Goal: Find contact information: Find contact information

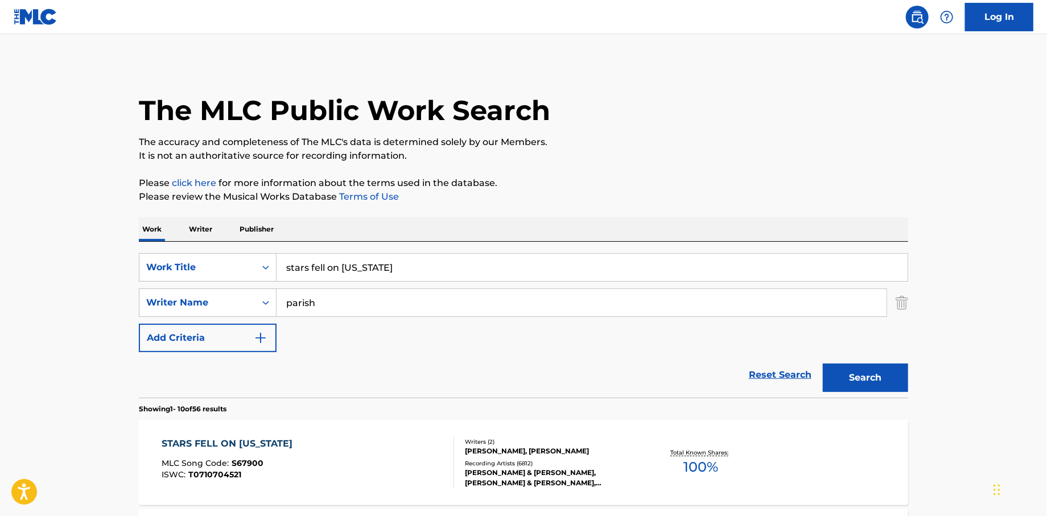
scroll to position [171, 0]
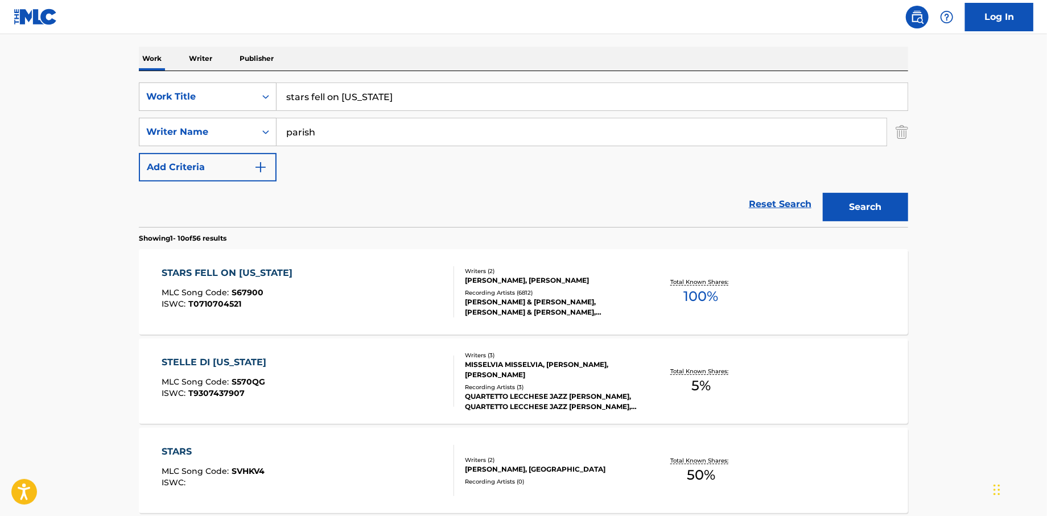
click at [233, 265] on div "STARS FELL ON [US_STATE] MLC Song Code : S67900 ISWC : T0710704521 Writers ( 2 …" at bounding box center [523, 291] width 769 height 85
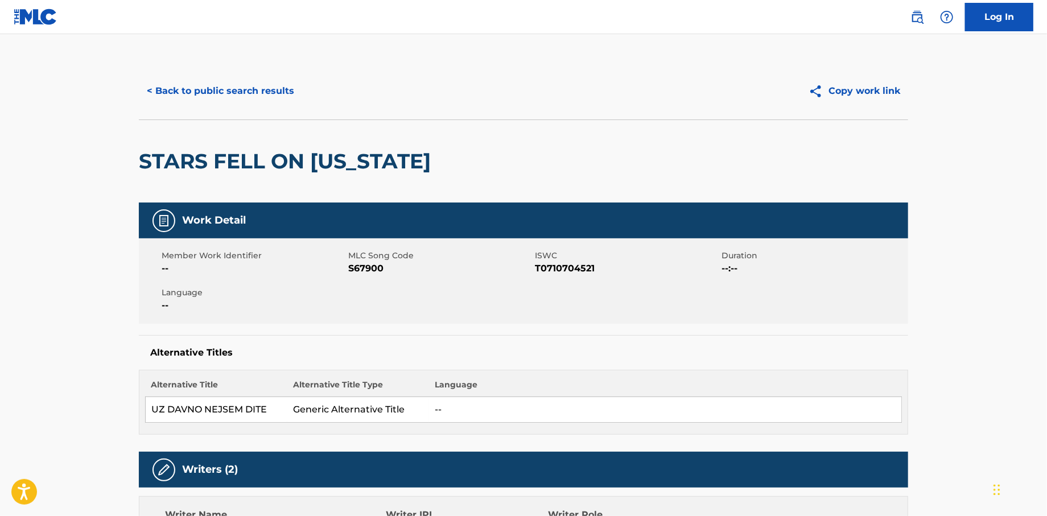
click at [214, 88] on button "< Back to public search results" at bounding box center [220, 91] width 163 height 28
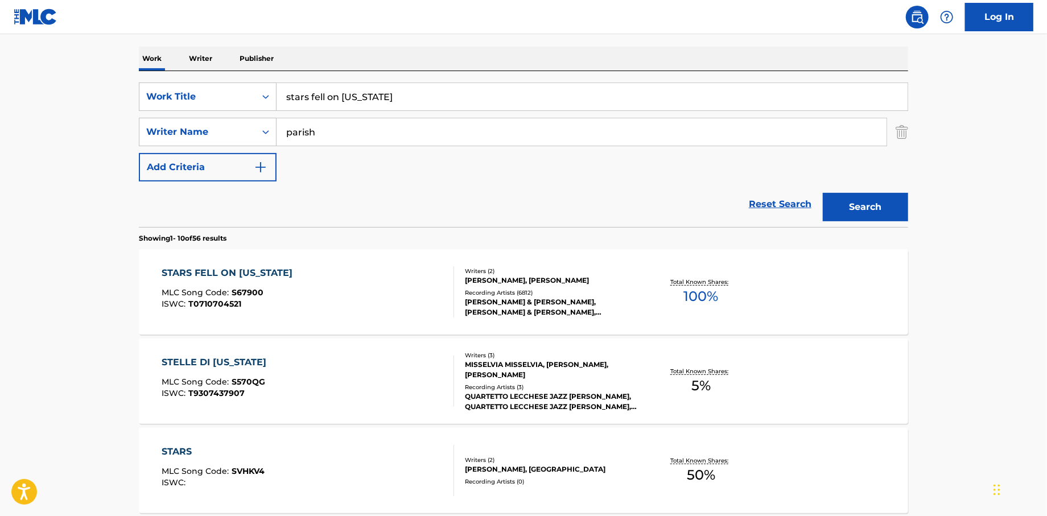
drag, startPoint x: 441, startPoint y: 102, endPoint x: 204, endPoint y: 73, distance: 238.5
click at [245, 86] on div "SearchWithCriteriafb8b3d6b-eab5-48c6-93a4-1a5348971a9e Work Title stars fell on…" at bounding box center [523, 96] width 769 height 28
type input "pork juice"
drag, startPoint x: 336, startPoint y: 135, endPoint x: 258, endPoint y: 137, distance: 77.4
click at [259, 137] on div "SearchWithCriteria11256d4e-cd07-4420-af70-8bea92b86d40 Writer Name parish" at bounding box center [523, 132] width 769 height 28
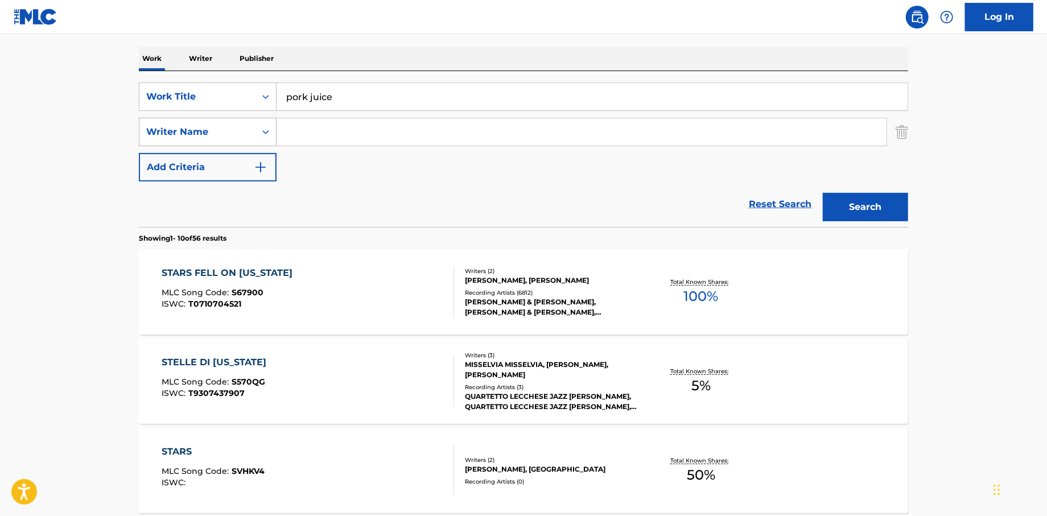
click at [823, 193] on button "Search" at bounding box center [865, 207] width 85 height 28
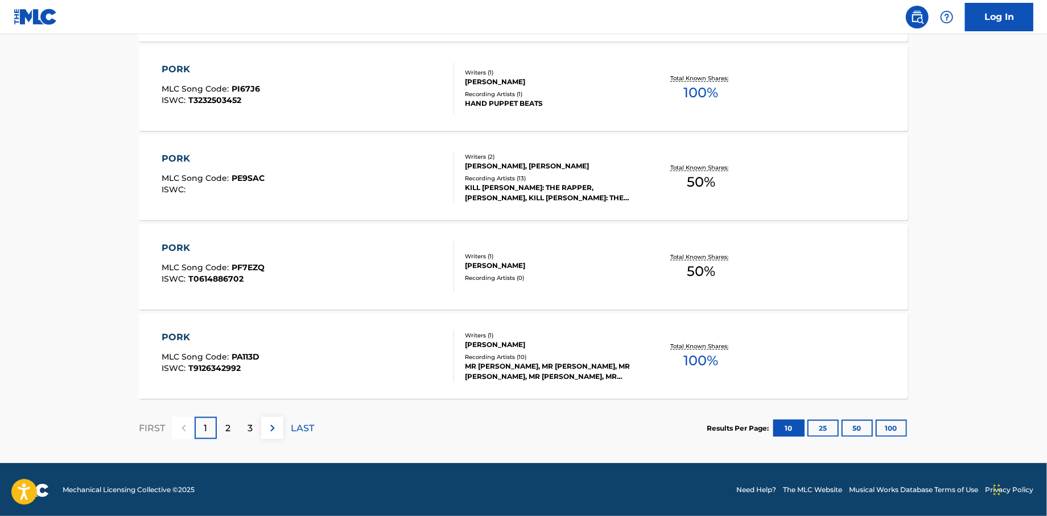
scroll to position [911, 0]
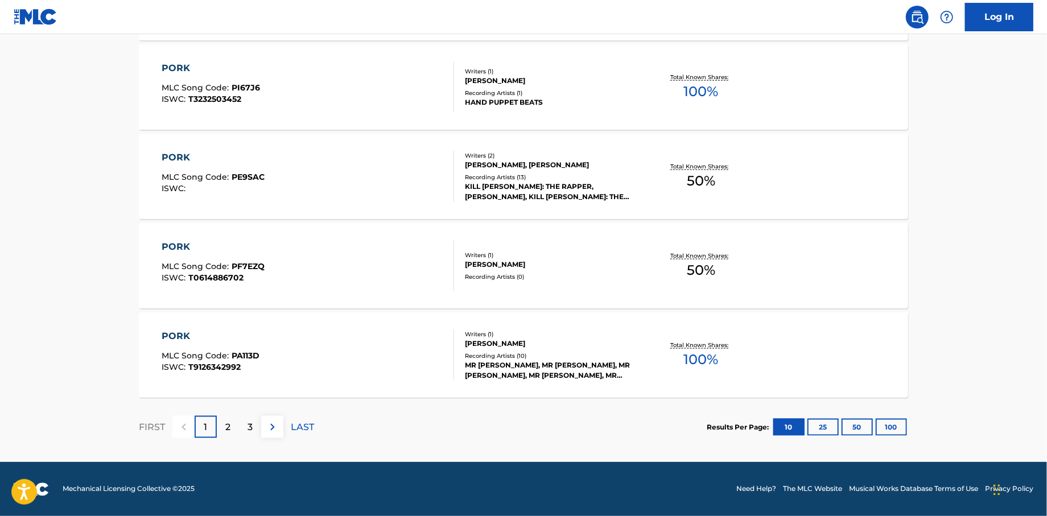
click at [226, 430] on p "2" at bounding box center [227, 427] width 5 height 14
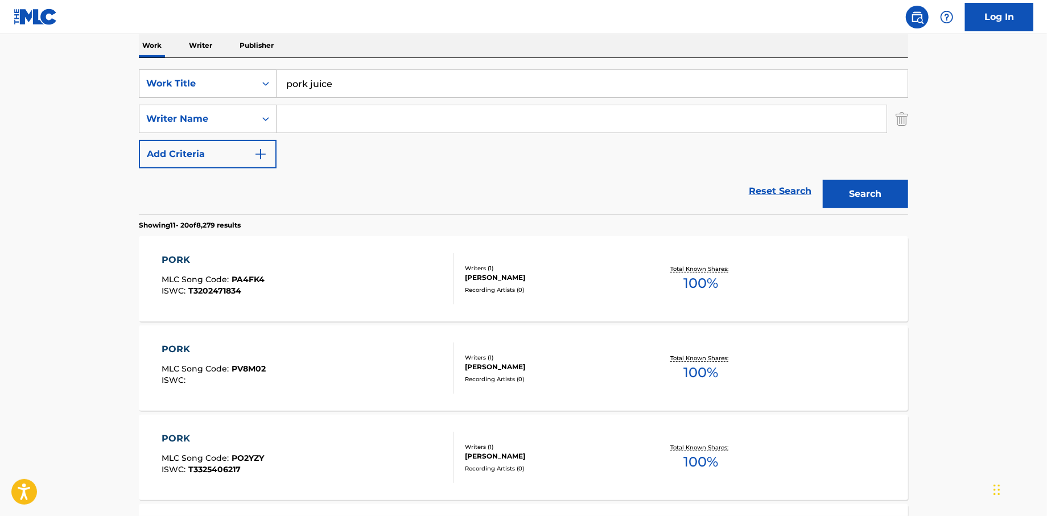
scroll to position [115, 0]
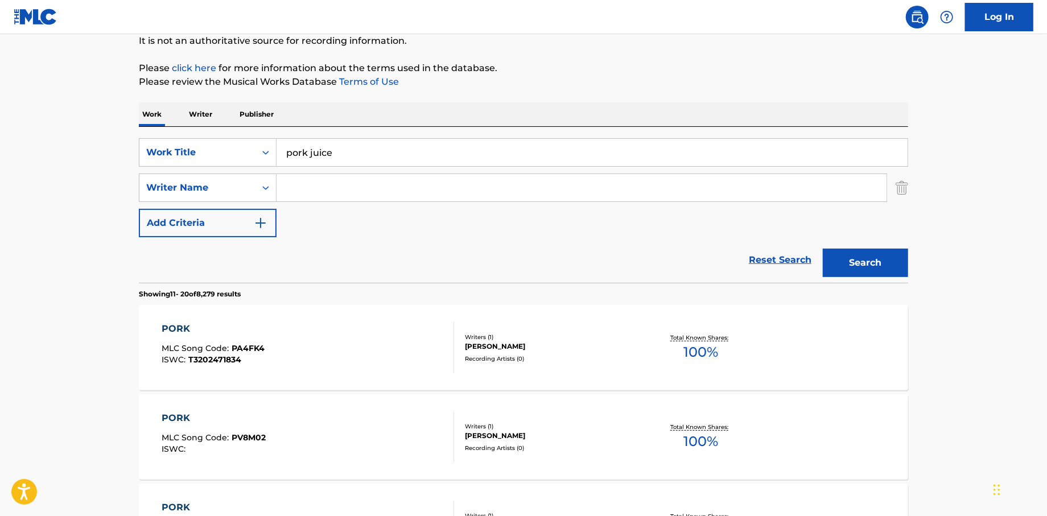
click at [325, 191] on input "Search Form" at bounding box center [582, 187] width 610 height 27
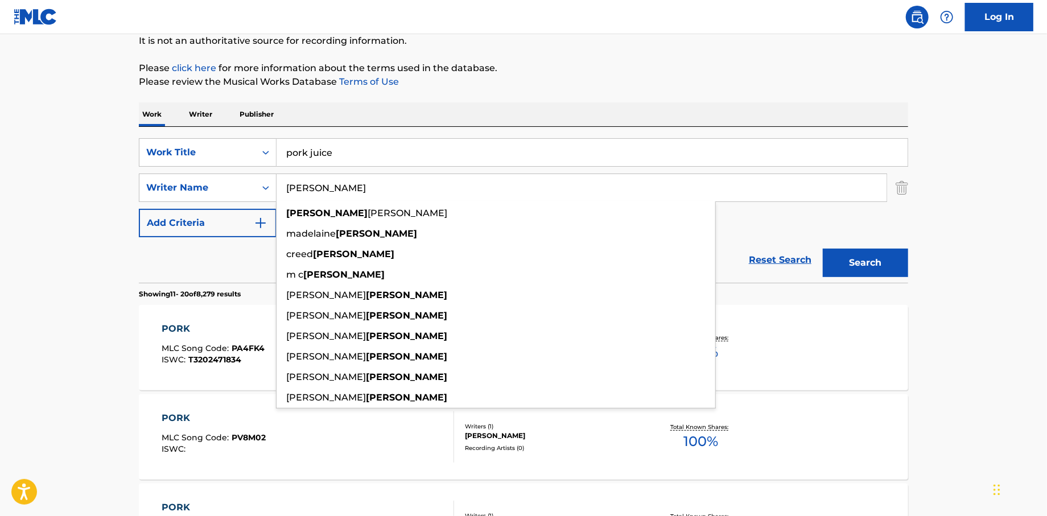
type input "[PERSON_NAME]"
click at [823, 249] on button "Search" at bounding box center [865, 263] width 85 height 28
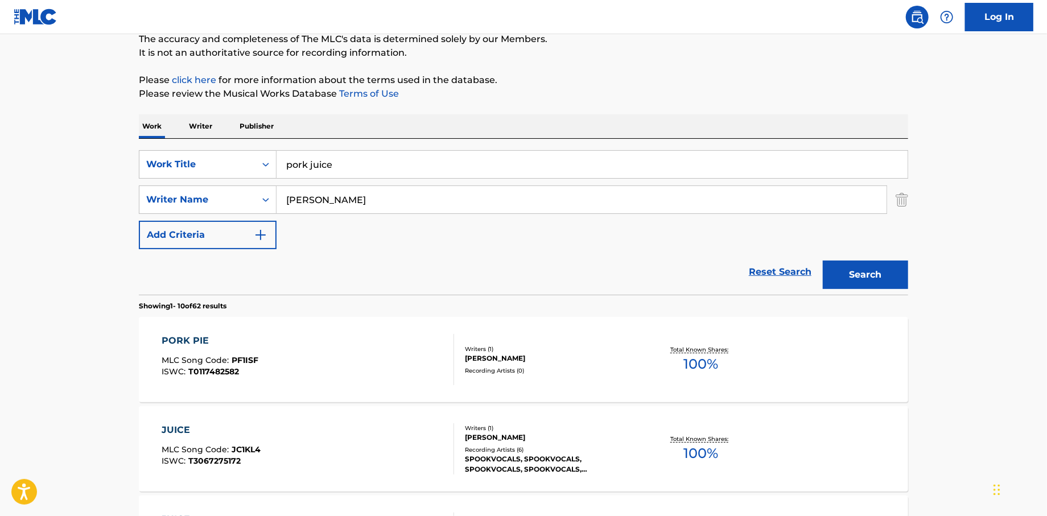
scroll to position [1, 0]
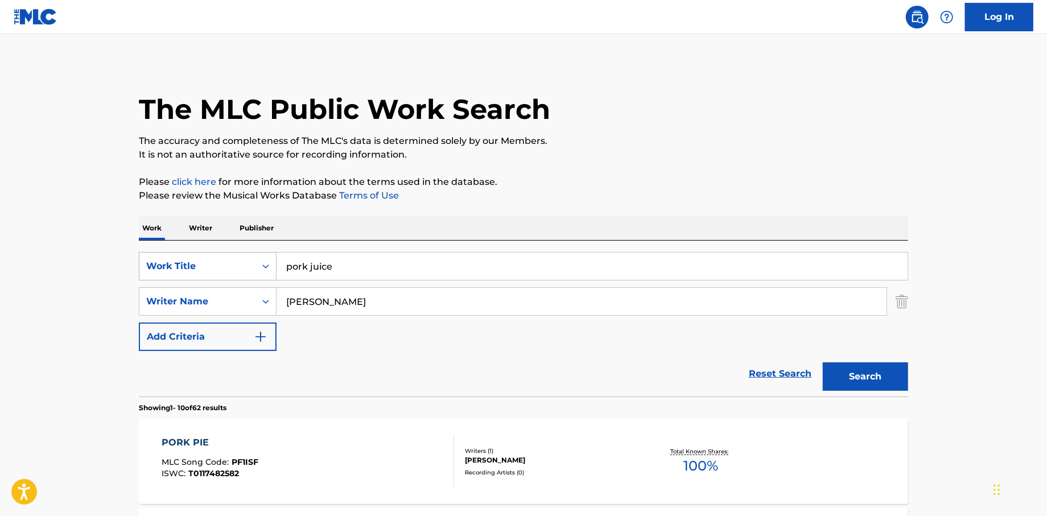
drag, startPoint x: 392, startPoint y: 270, endPoint x: 251, endPoint y: 268, distance: 141.1
click at [256, 269] on div "SearchWithCriteriafb8b3d6b-eab5-48c6-93a4-1a5348971a9e Work Title pork juice" at bounding box center [523, 266] width 769 height 28
drag, startPoint x: 367, startPoint y: 303, endPoint x: 230, endPoint y: 292, distance: 137.0
click at [247, 298] on div "SearchWithCriteria11256d4e-cd07-4420-af70-8bea92b86d40 Writer Name [PERSON_NAME]" at bounding box center [523, 301] width 769 height 28
type input "j"
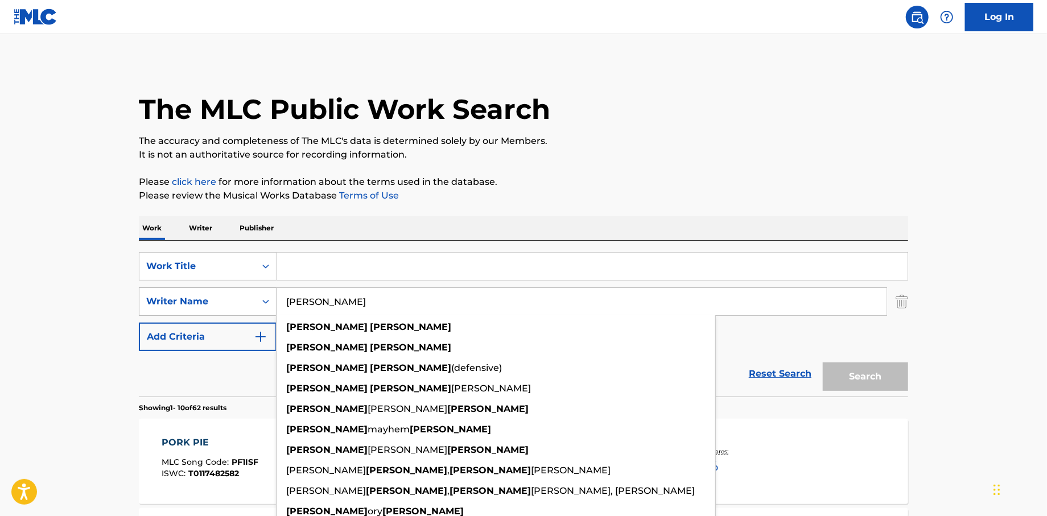
type input "[PERSON_NAME]"
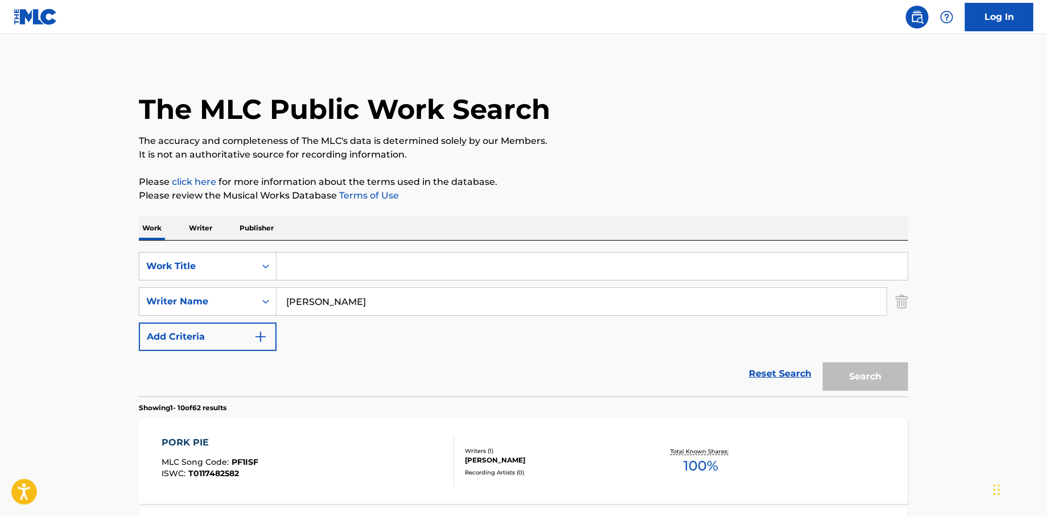
click at [353, 265] on input "Search Form" at bounding box center [592, 266] width 631 height 27
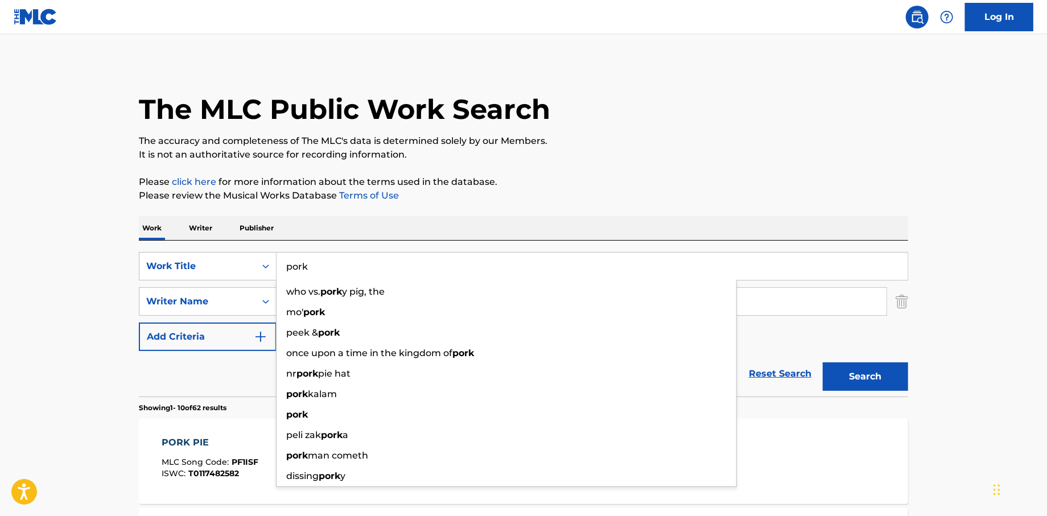
click at [823, 362] on button "Search" at bounding box center [865, 376] width 85 height 28
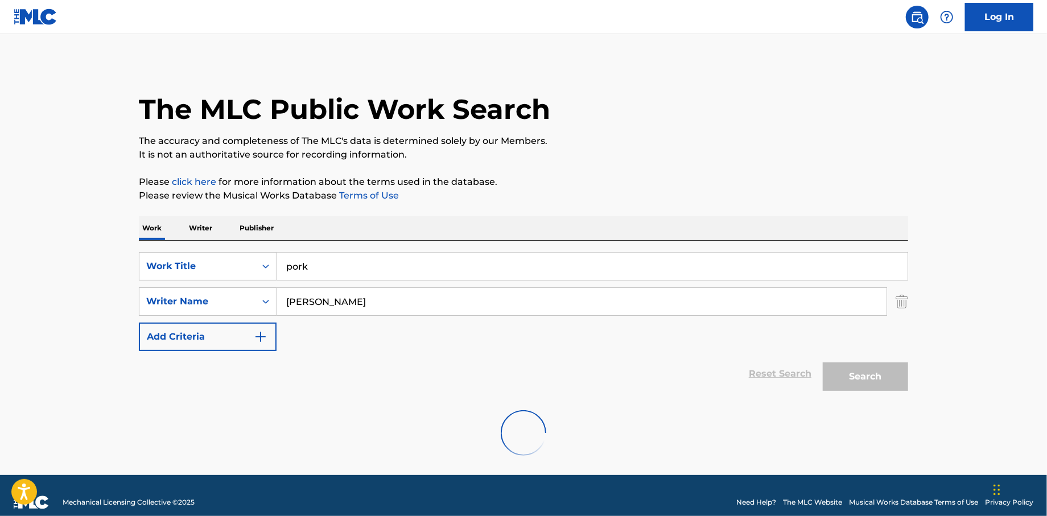
scroll to position [0, 0]
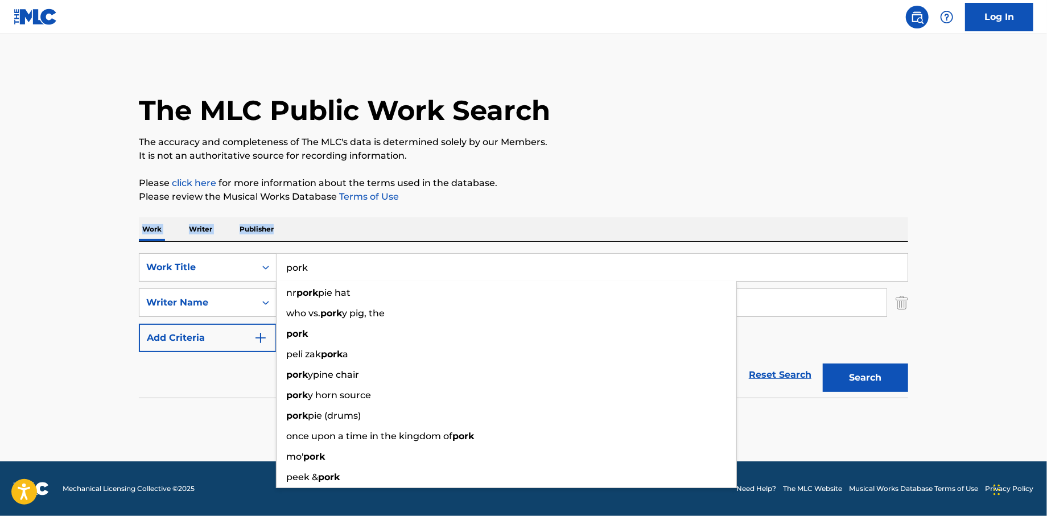
click at [465, 204] on div "The MLC Public Work Search The accuracy and completeness of The MLC's data is d…" at bounding box center [523, 248] width 797 height 371
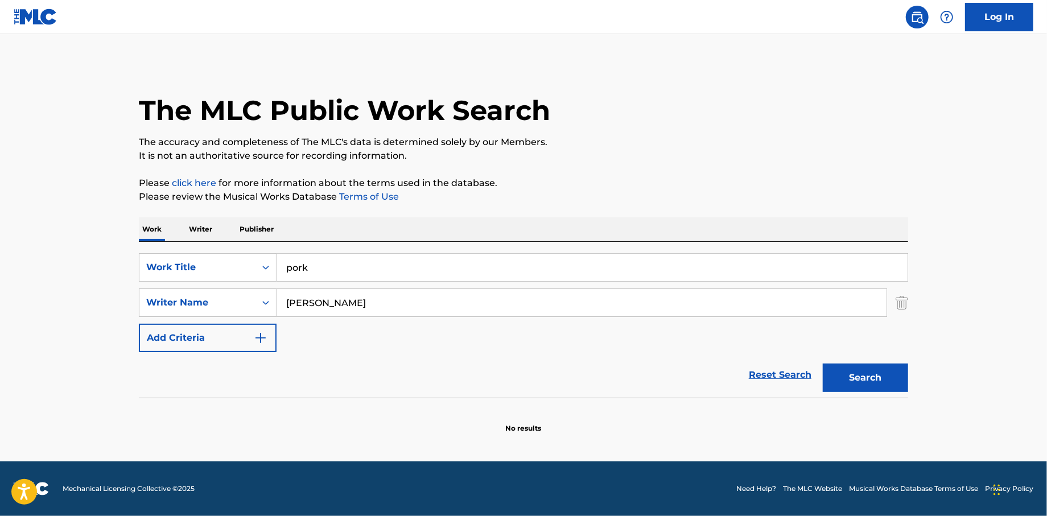
click at [375, 265] on input "pork" at bounding box center [592, 267] width 631 height 27
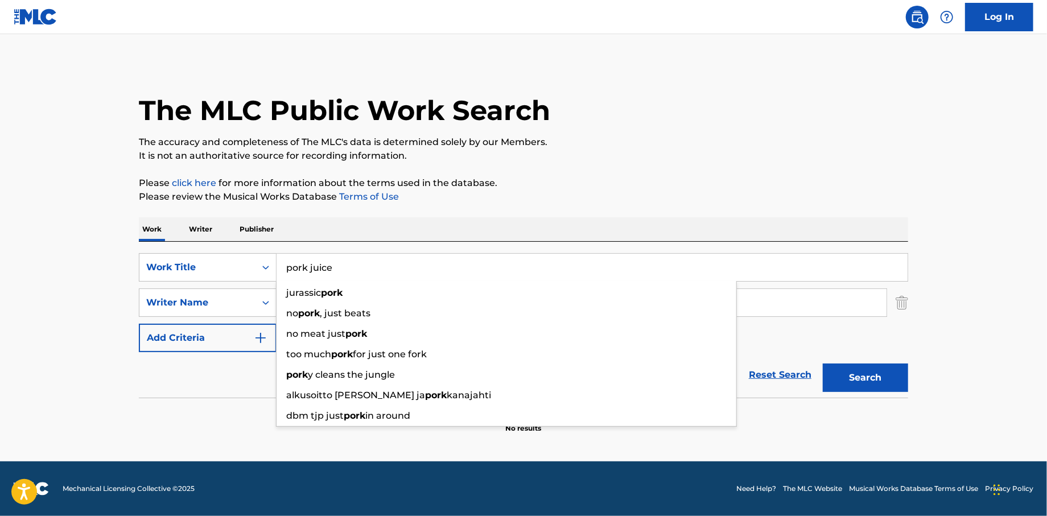
type input "pork juice"
click at [823, 364] on button "Search" at bounding box center [865, 378] width 85 height 28
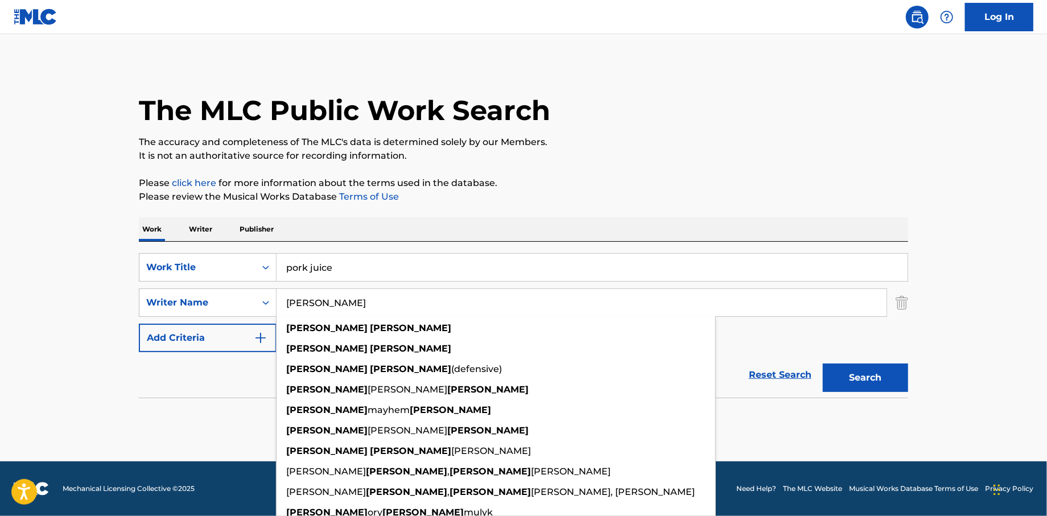
drag, startPoint x: 387, startPoint y: 314, endPoint x: 267, endPoint y: 317, distance: 120.1
click at [267, 317] on div "SearchWithCriteriafb8b3d6b-eab5-48c6-93a4-1a5348971a9e Work Title pork juice Se…" at bounding box center [523, 302] width 769 height 99
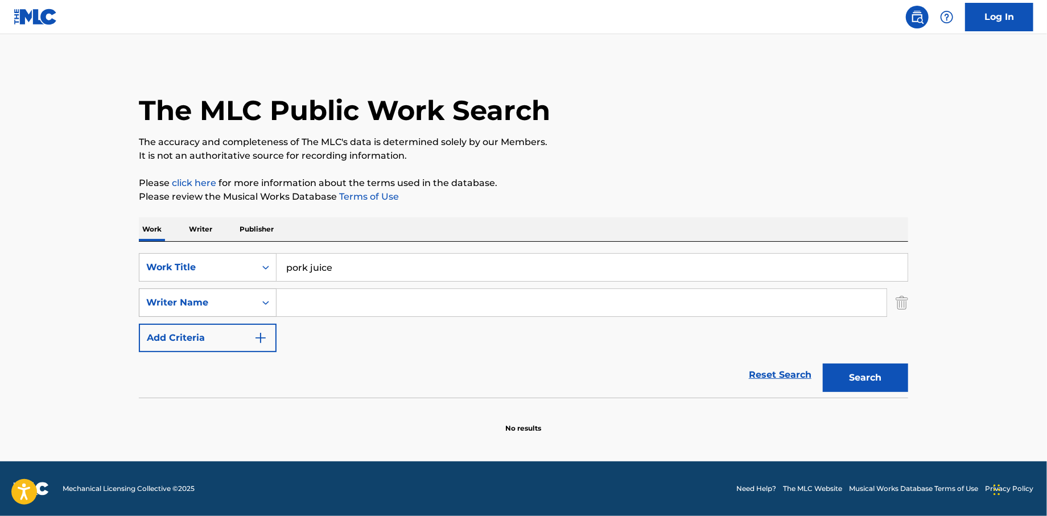
click at [823, 364] on button "Search" at bounding box center [865, 378] width 85 height 28
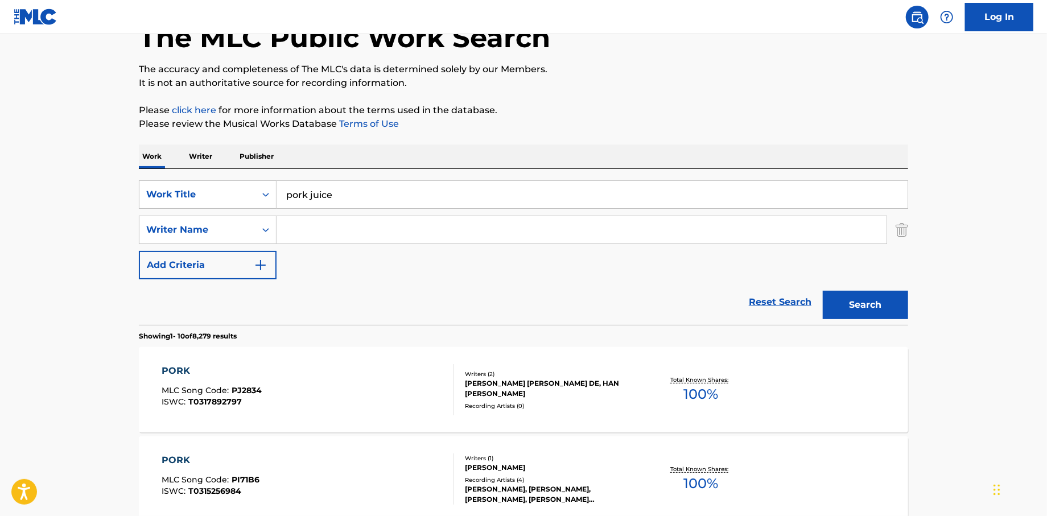
scroll to position [57, 0]
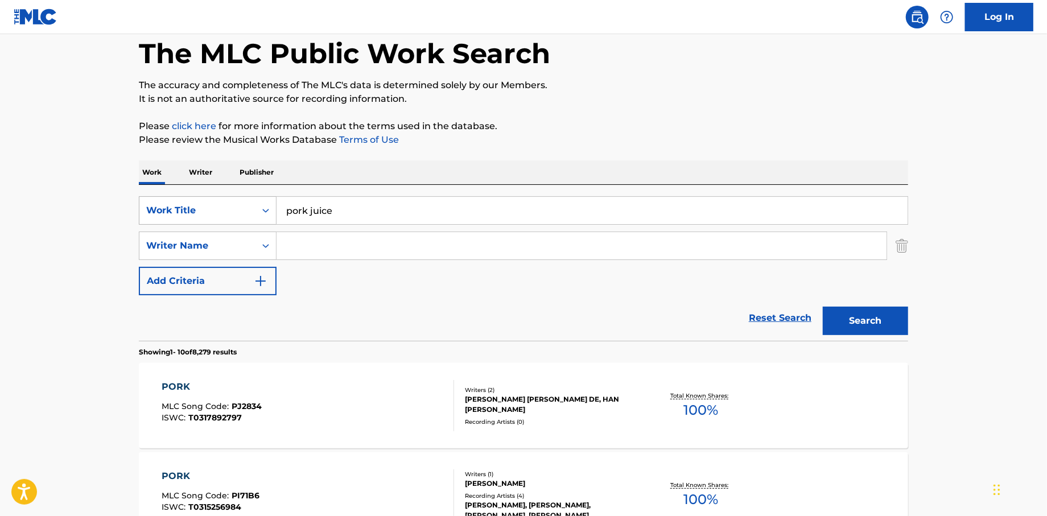
drag, startPoint x: 380, startPoint y: 211, endPoint x: 253, endPoint y: 200, distance: 127.9
click at [263, 216] on div "SearchWithCriteriafb8b3d6b-eab5-48c6-93a4-1a5348971a9e Work Title pork juice" at bounding box center [523, 210] width 769 height 28
drag, startPoint x: 372, startPoint y: 238, endPoint x: 369, endPoint y: 246, distance: 7.9
click at [369, 246] on input "Search Form" at bounding box center [582, 245] width 610 height 27
type input "h"
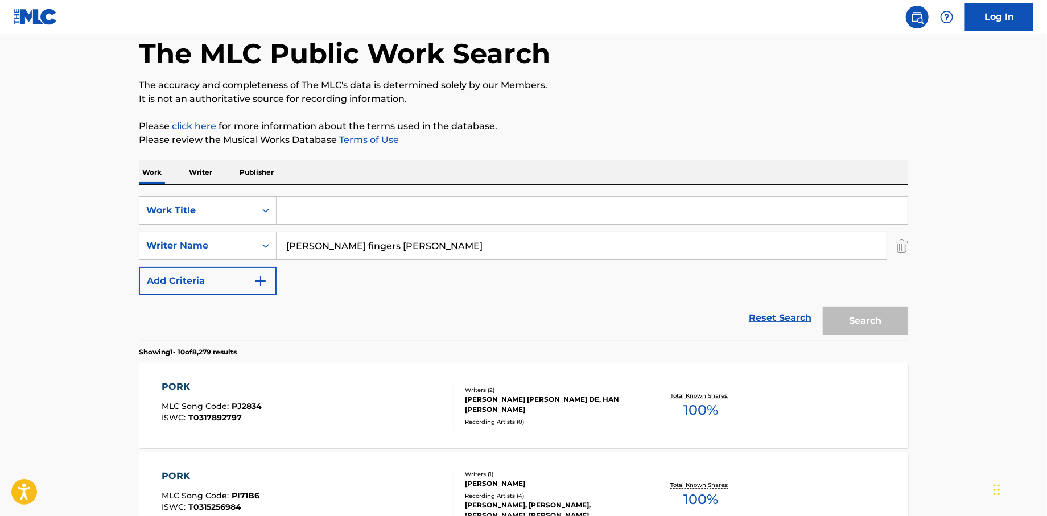
type input "[PERSON_NAME] fingers [PERSON_NAME]"
click at [420, 243] on input "[PERSON_NAME] fingers [PERSON_NAME]" at bounding box center [582, 245] width 610 height 27
click at [798, 321] on link "Reset Search" at bounding box center [780, 318] width 74 height 25
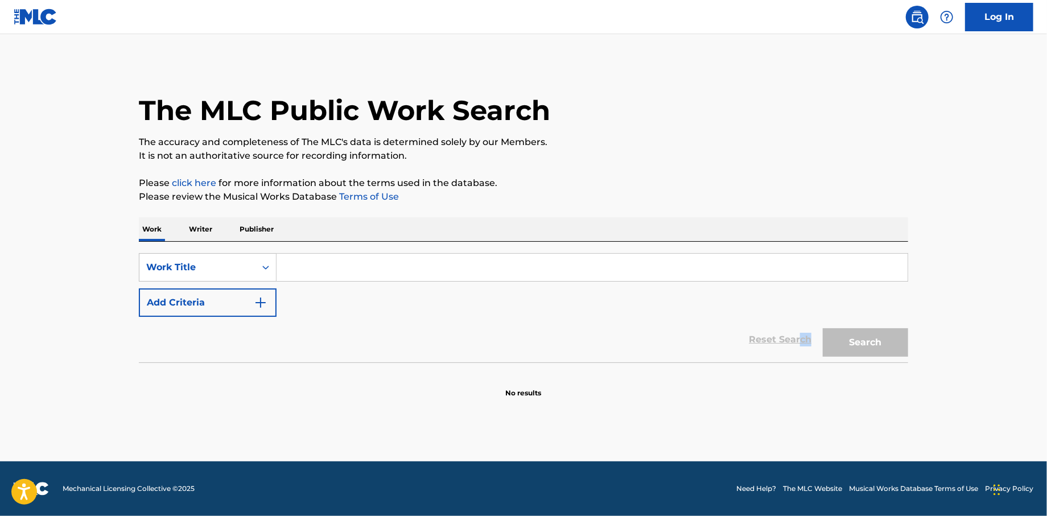
scroll to position [0, 0]
click at [254, 230] on p "Publisher" at bounding box center [256, 229] width 41 height 24
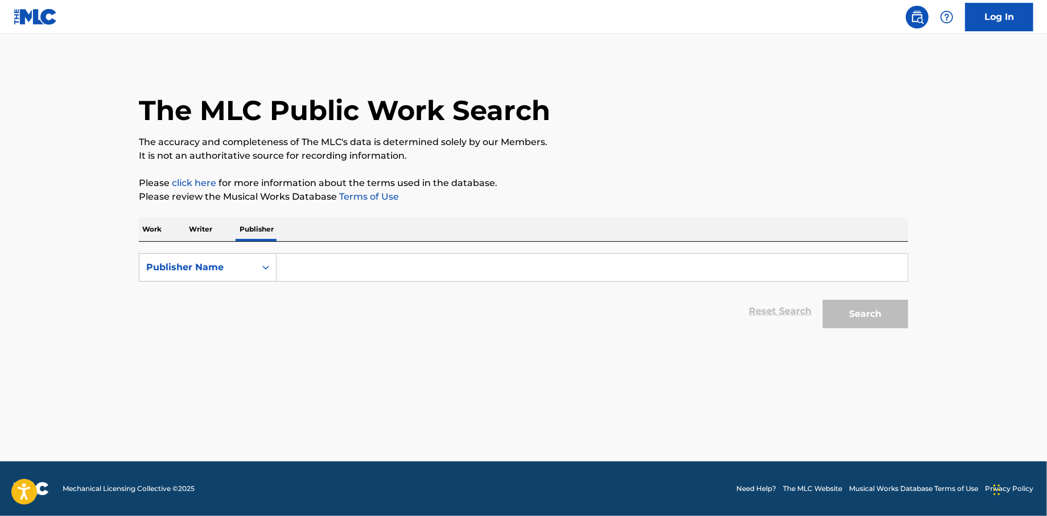
click at [314, 274] on input "Search Form" at bounding box center [592, 267] width 631 height 27
type input "fingo"
click at [823, 300] on button "Search" at bounding box center [865, 314] width 85 height 28
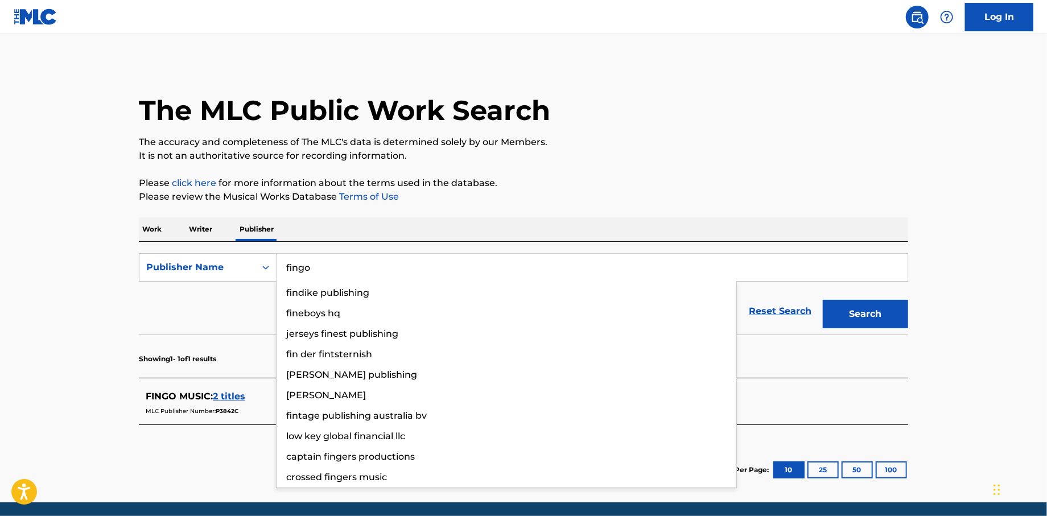
click at [193, 397] on span "FINGO MUSIC :" at bounding box center [179, 396] width 67 height 11
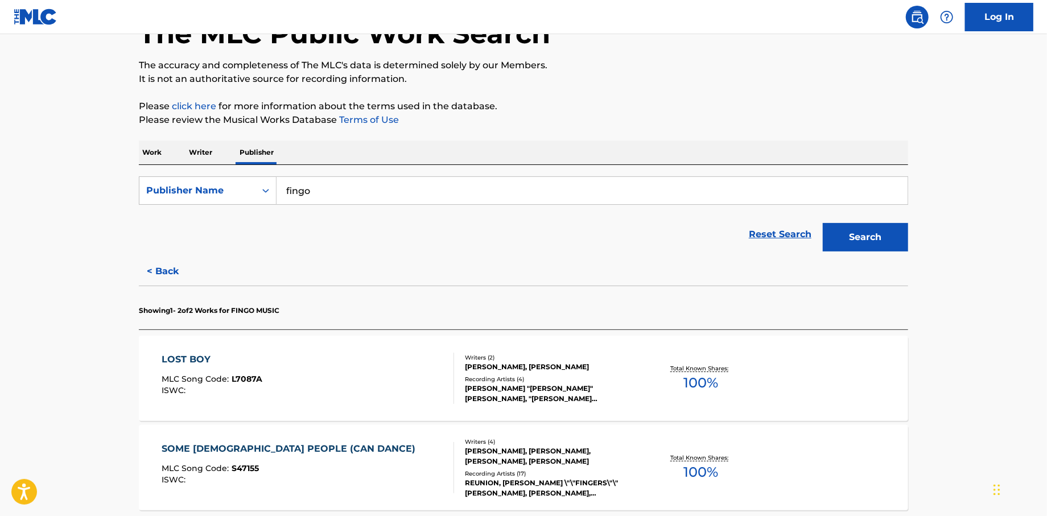
scroll to position [114, 0]
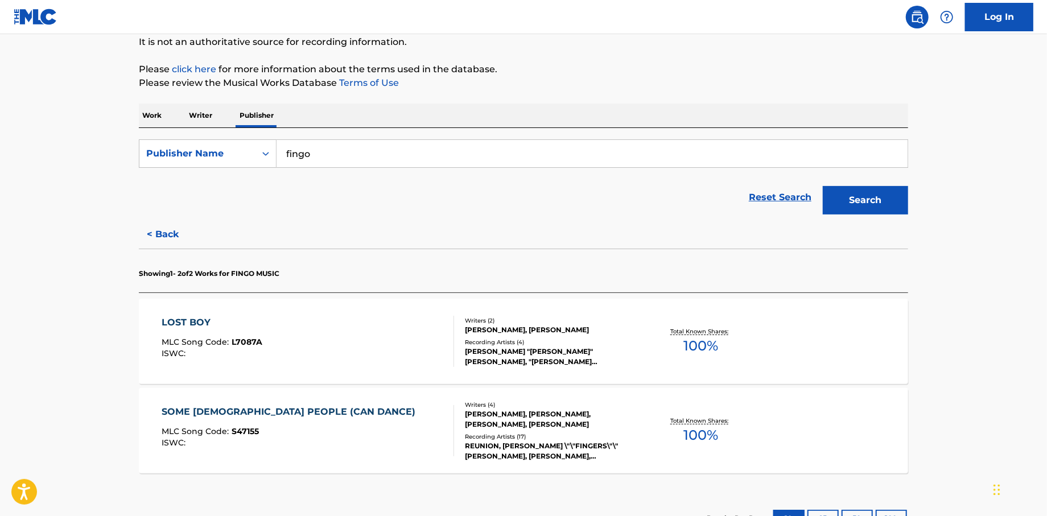
click at [309, 408] on div "SOME [DEMOGRAPHIC_DATA] PEOPLE (CAN DANCE)" at bounding box center [291, 412] width 259 height 14
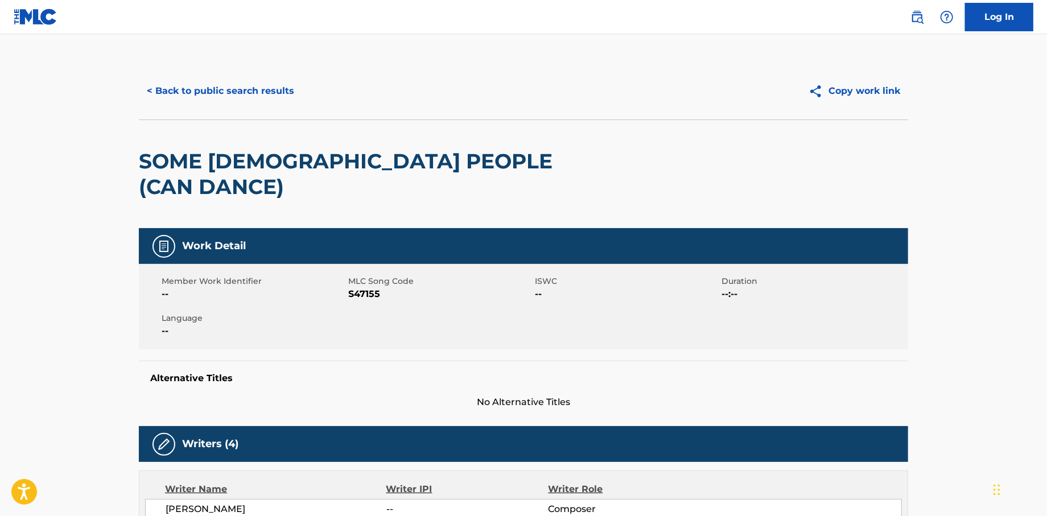
click at [166, 86] on button "< Back to public search results" at bounding box center [220, 91] width 163 height 28
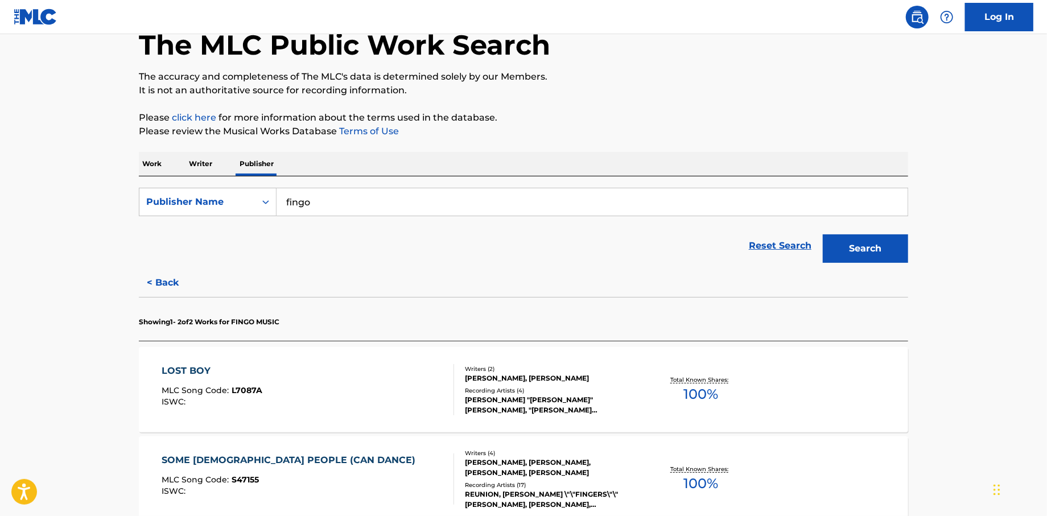
scroll to position [171, 0]
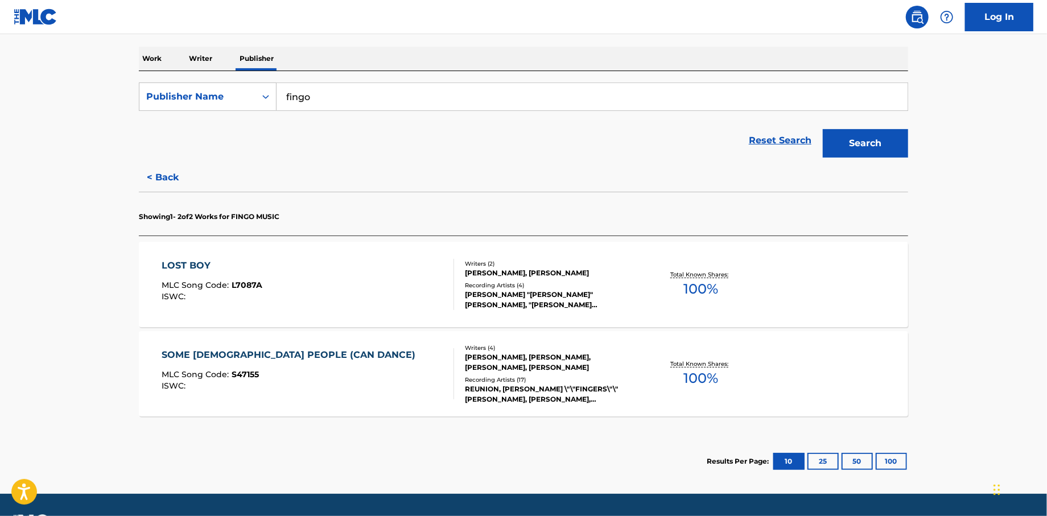
click at [216, 357] on div "SOME [DEMOGRAPHIC_DATA] PEOPLE (CAN DANCE)" at bounding box center [291, 355] width 259 height 14
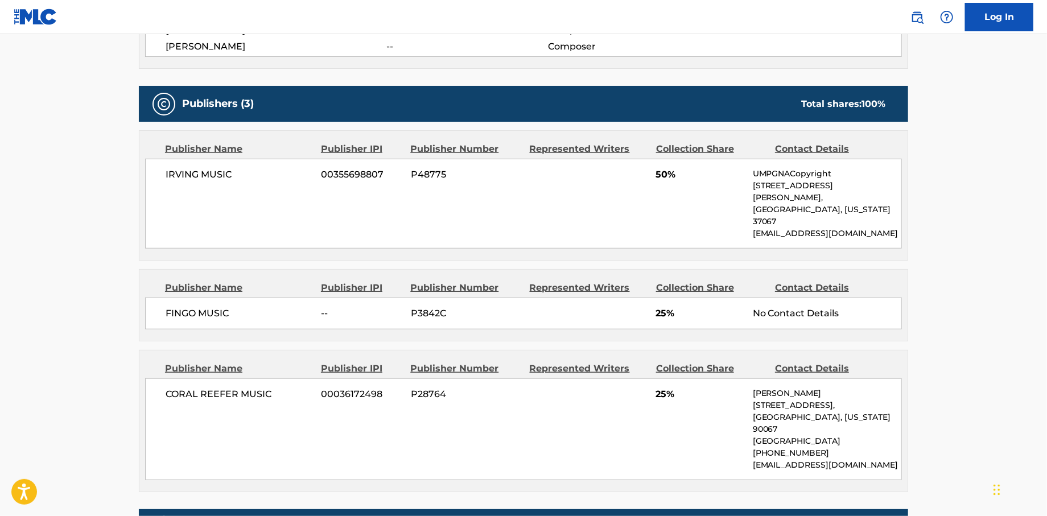
scroll to position [512, 0]
drag, startPoint x: 858, startPoint y: 415, endPoint x: 737, endPoint y: 421, distance: 121.3
click at [737, 421] on div "CORAL REEFER MUSIC 00036172498 P28764 25% [PERSON_NAME] [STREET_ADDRESS][US_STA…" at bounding box center [523, 429] width 757 height 102
copy p "[EMAIL_ADDRESS][DOMAIN_NAME]"
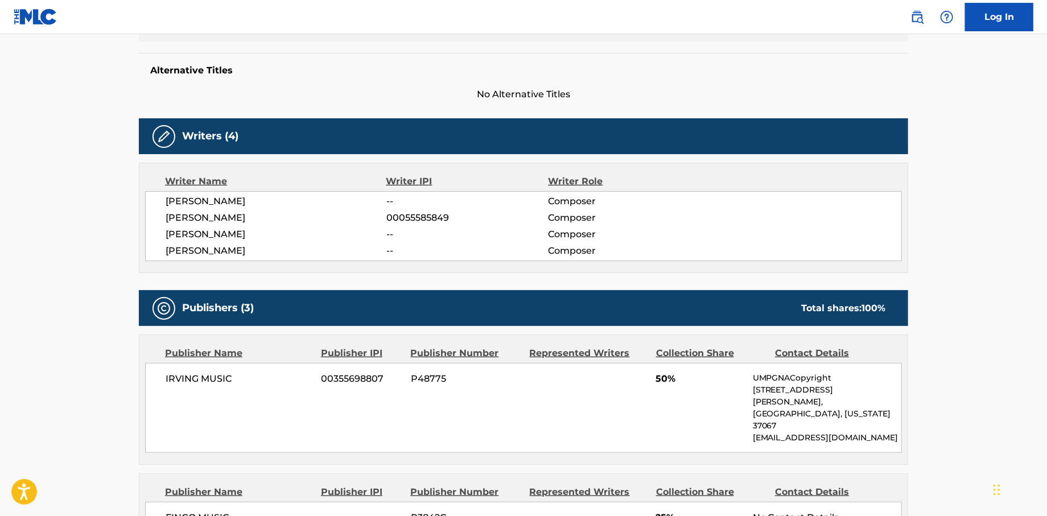
scroll to position [80, 0]
